Goal: Check status: Check status

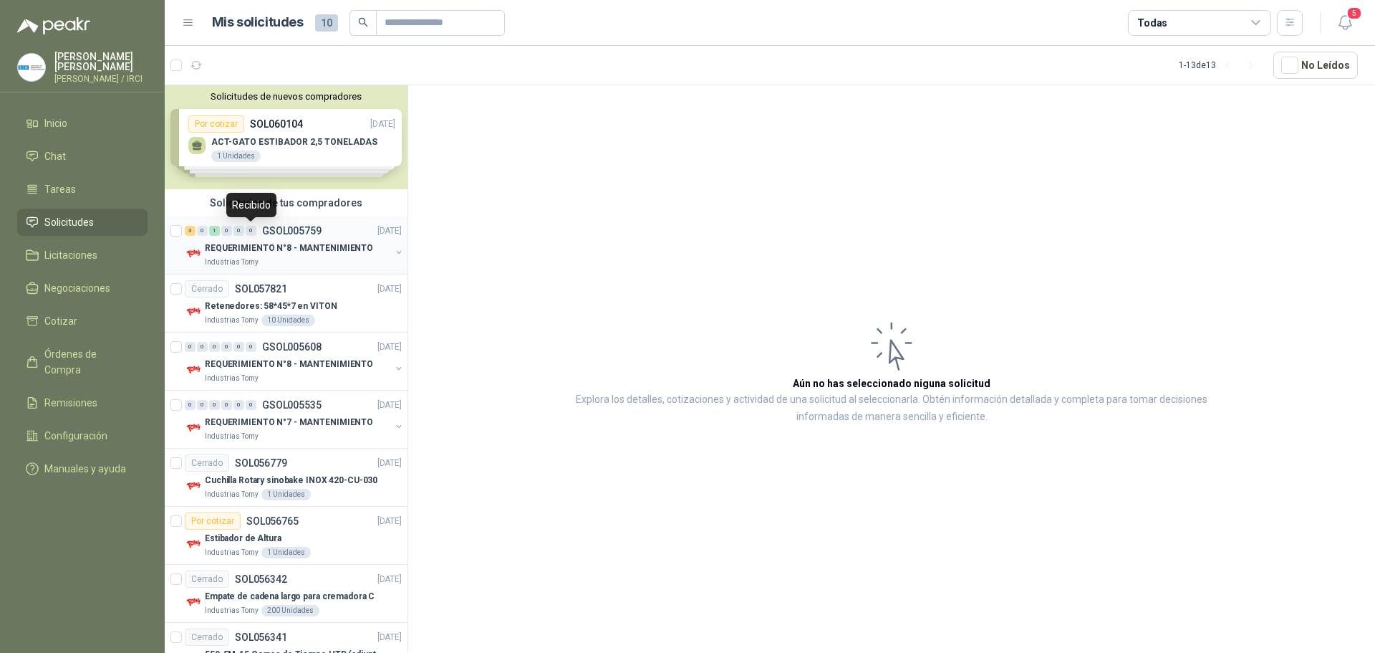
click at [255, 231] on div "0" at bounding box center [251, 231] width 11 height 10
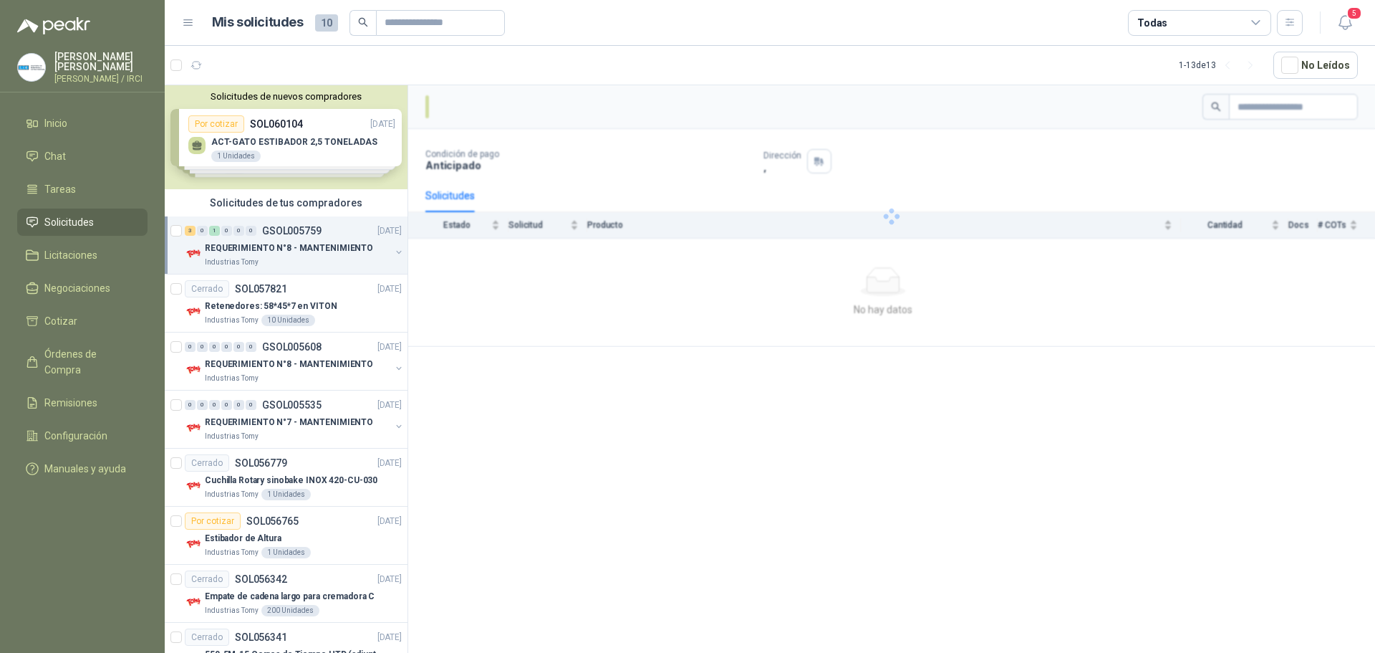
click at [357, 246] on p "REQUERIMIENTO N°8 - MANTENIMIENTO" at bounding box center [289, 248] width 168 height 14
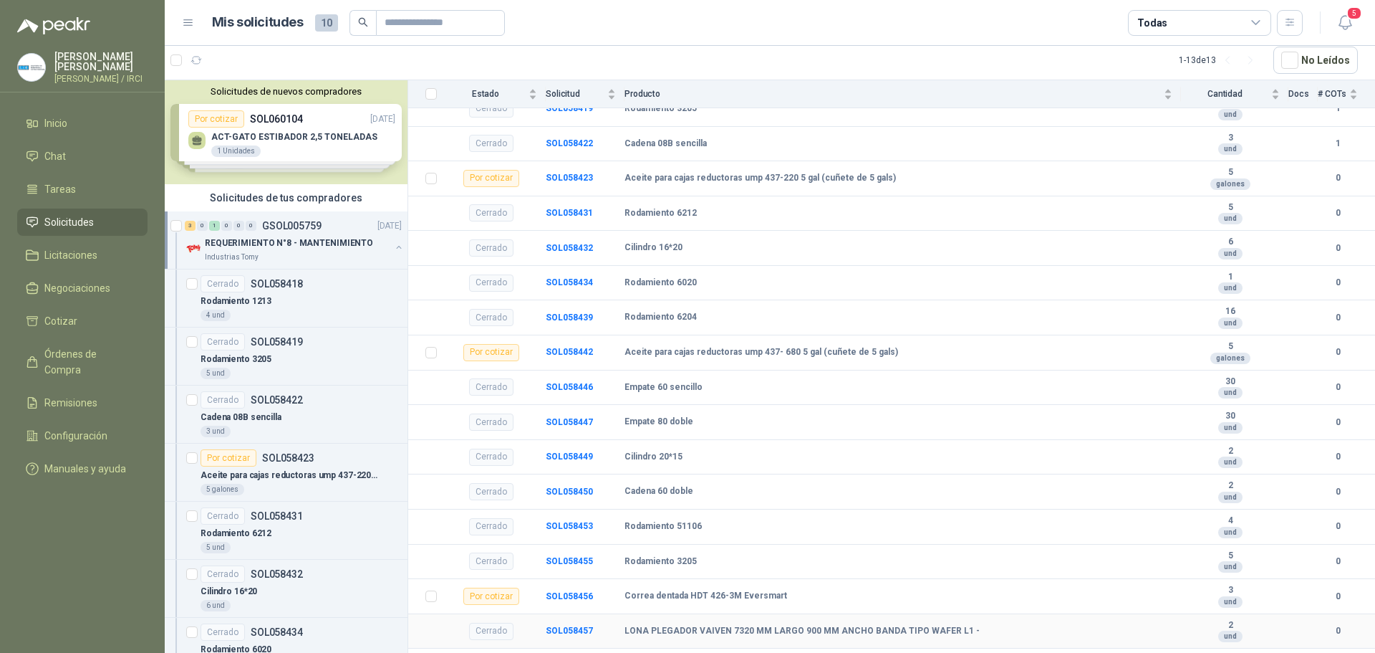
scroll to position [246, 0]
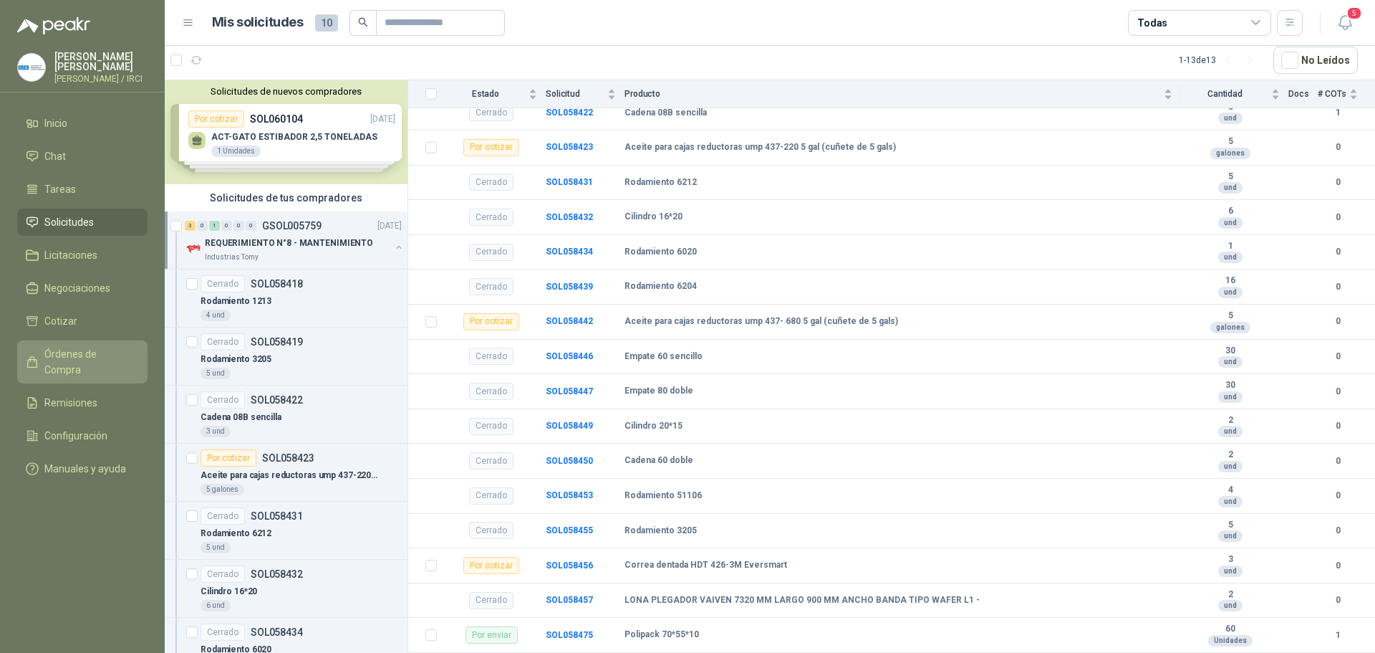
click at [105, 358] on span "Órdenes de Compra" at bounding box center [89, 362] width 90 height 32
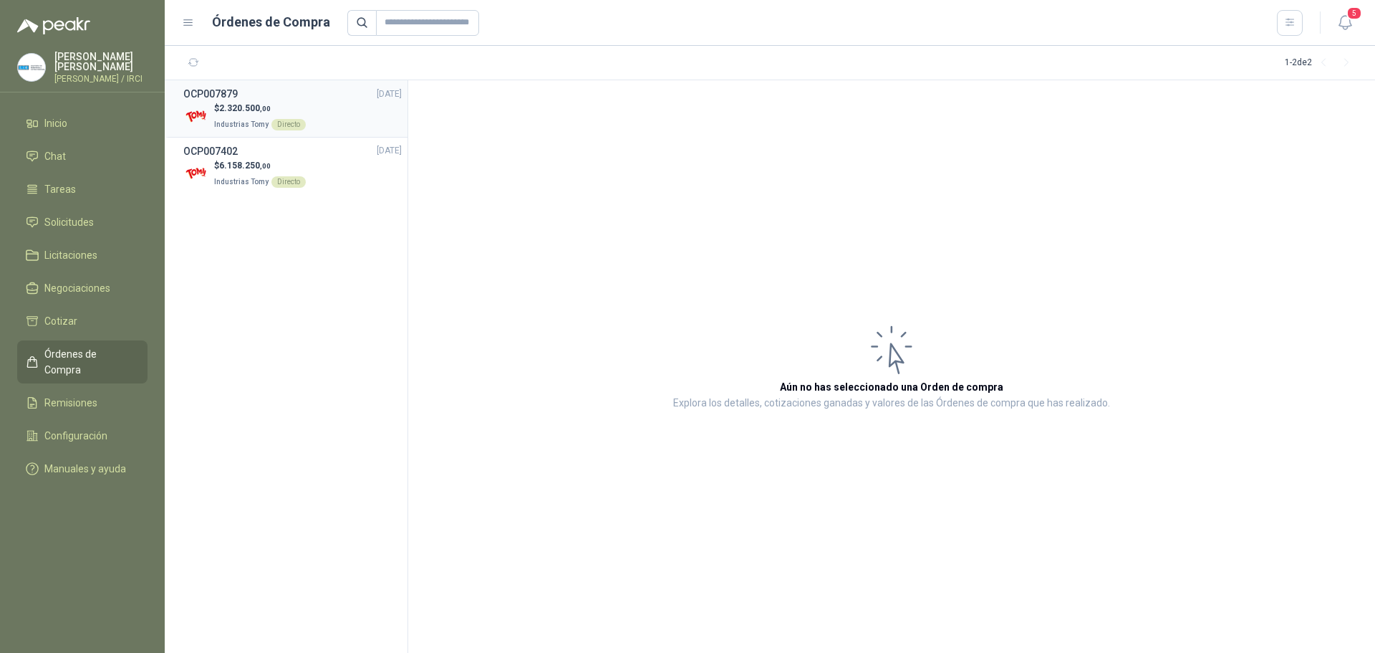
click at [289, 100] on div "OCP007879 [DATE]" at bounding box center [292, 94] width 218 height 16
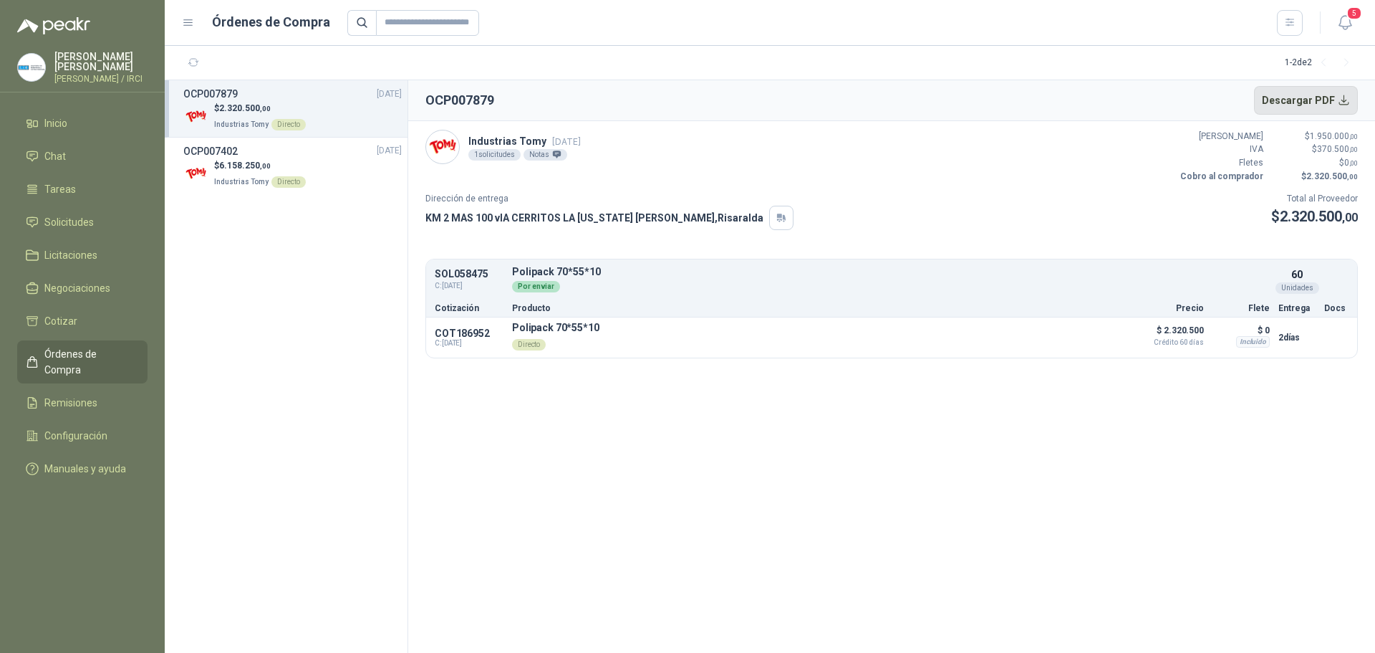
click at [1289, 95] on button "Descargar PDF" at bounding box center [1306, 100] width 105 height 29
click at [69, 126] on li "Inicio" at bounding box center [82, 123] width 113 height 16
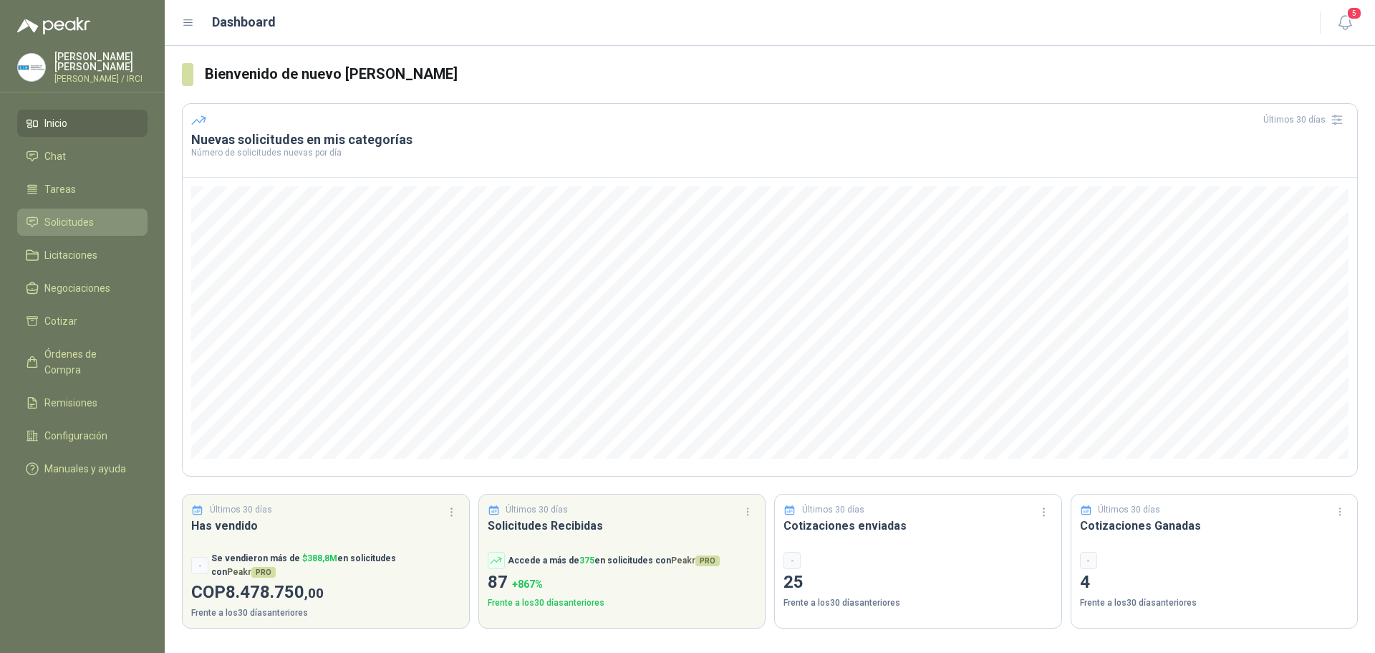
click at [75, 230] on span "Solicitudes" at bounding box center [68, 222] width 49 height 16
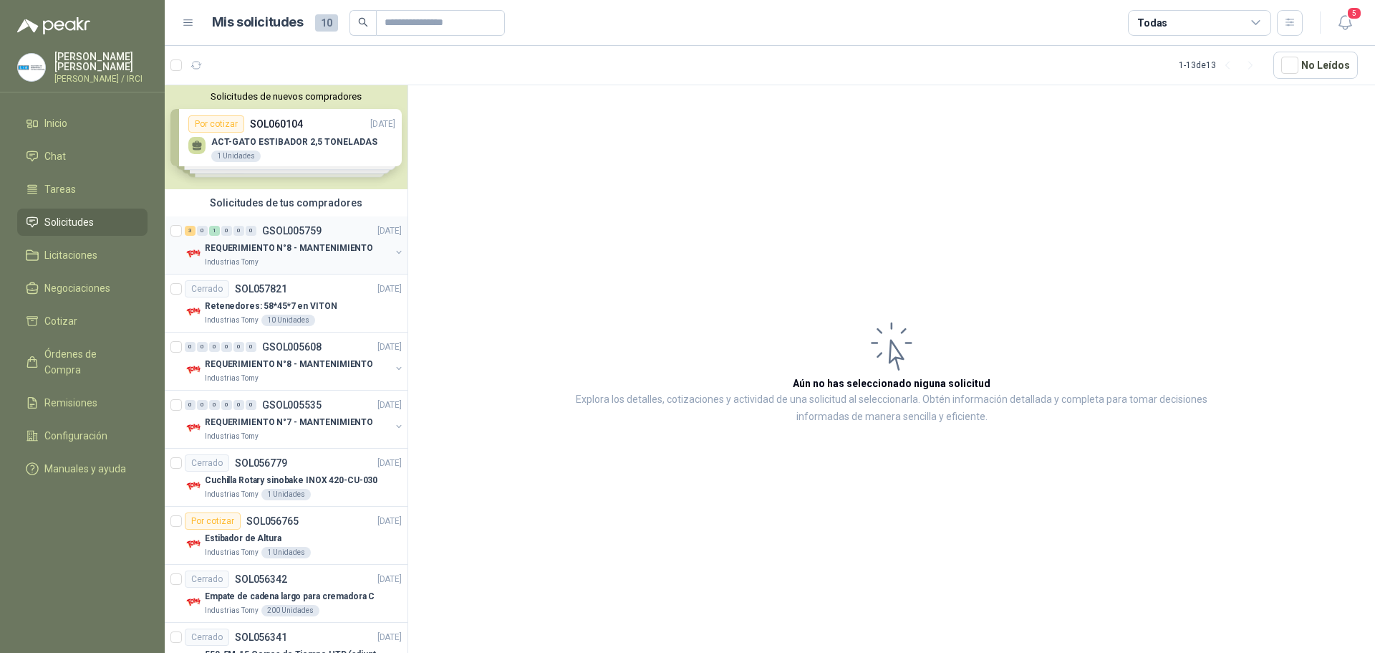
click at [274, 241] on p "REQUERIMIENTO N°8 - MANTENIMIENTO" at bounding box center [289, 248] width 168 height 14
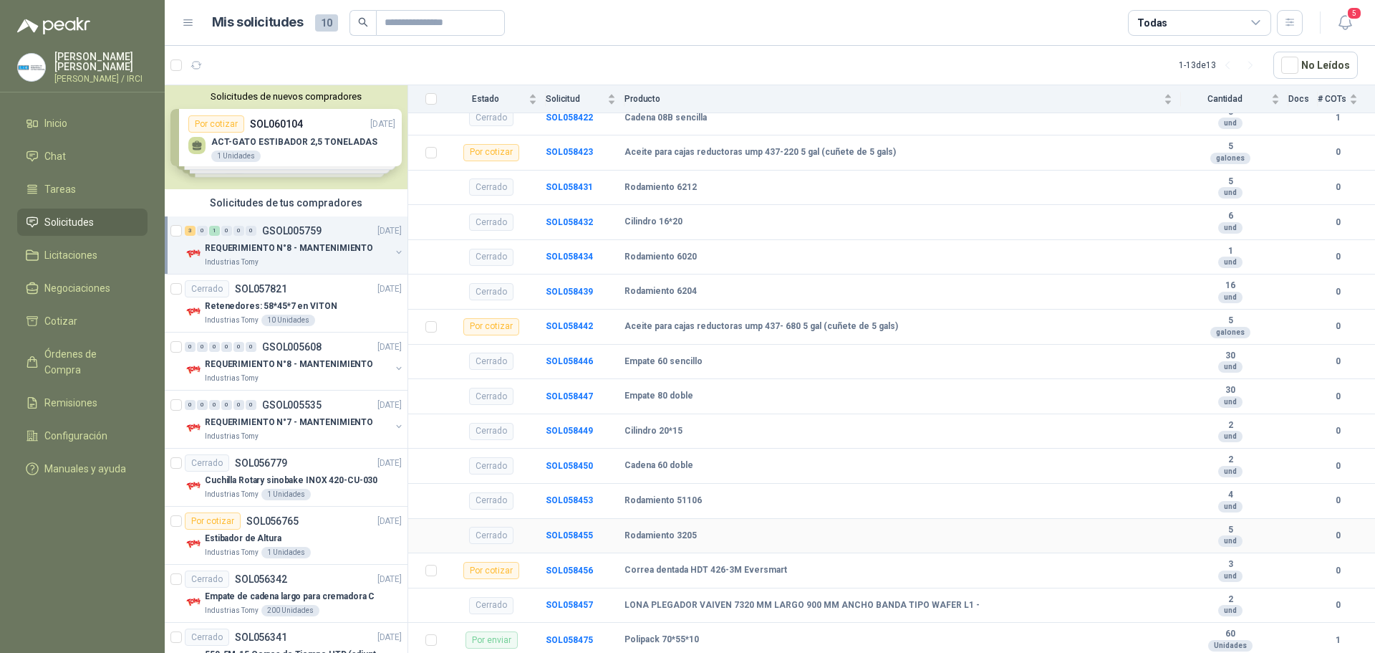
scroll to position [31, 0]
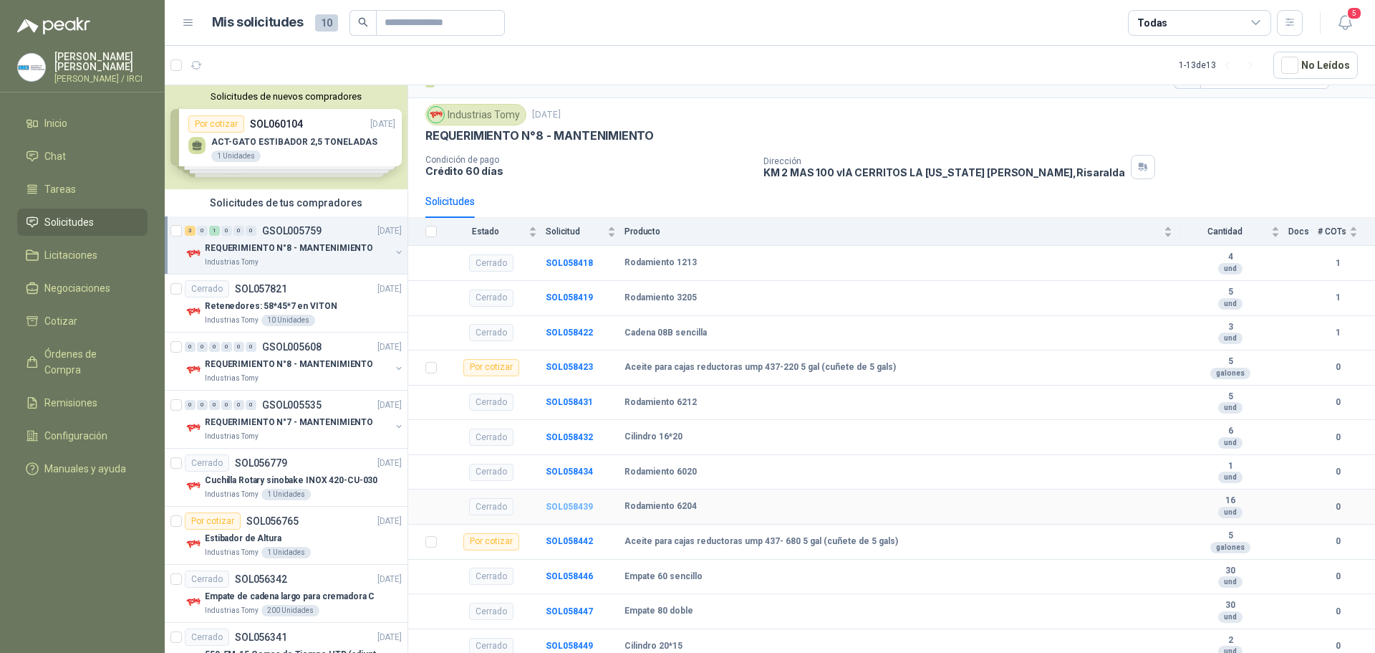
click at [570, 504] on b "SOL058439" at bounding box center [569, 506] width 47 height 10
